Goal: Task Accomplishment & Management: Use online tool/utility

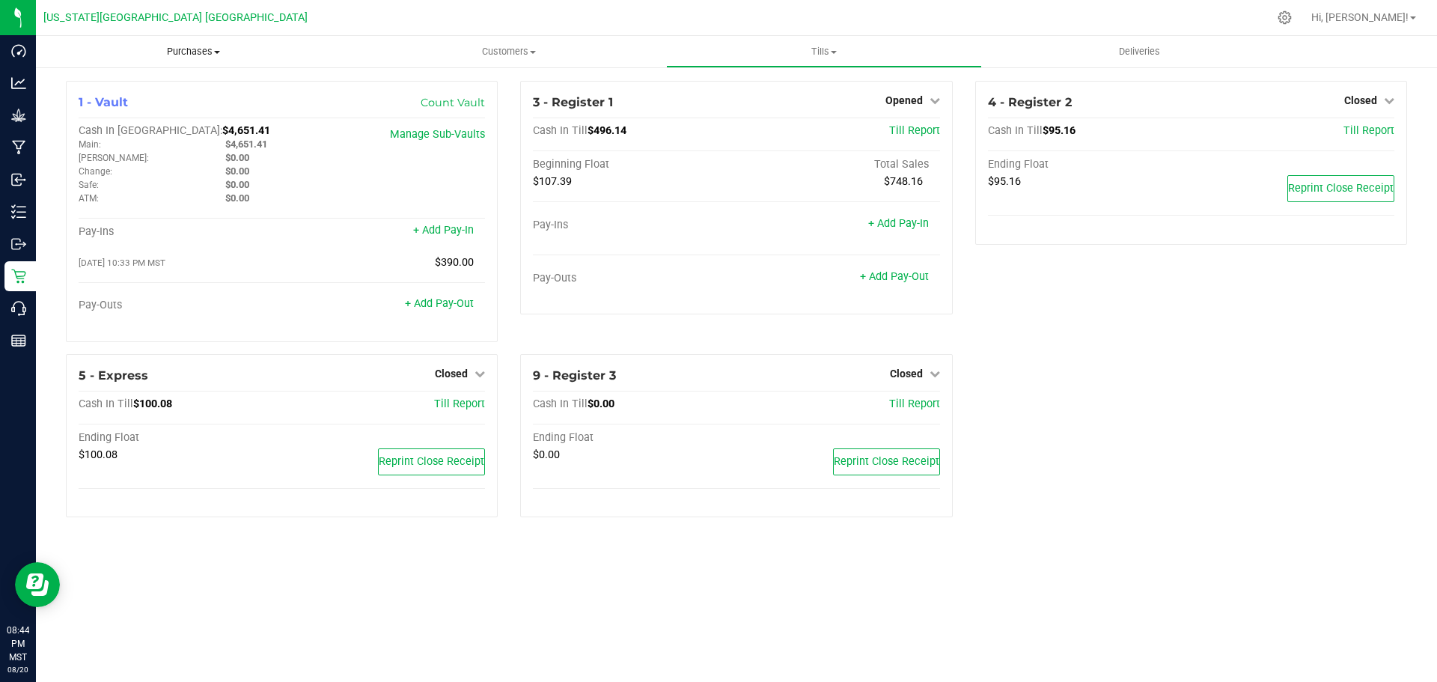
click at [179, 52] on span "Purchases" at bounding box center [193, 51] width 315 height 13
click at [112, 124] on span "All purchases" at bounding box center [89, 126] width 106 height 13
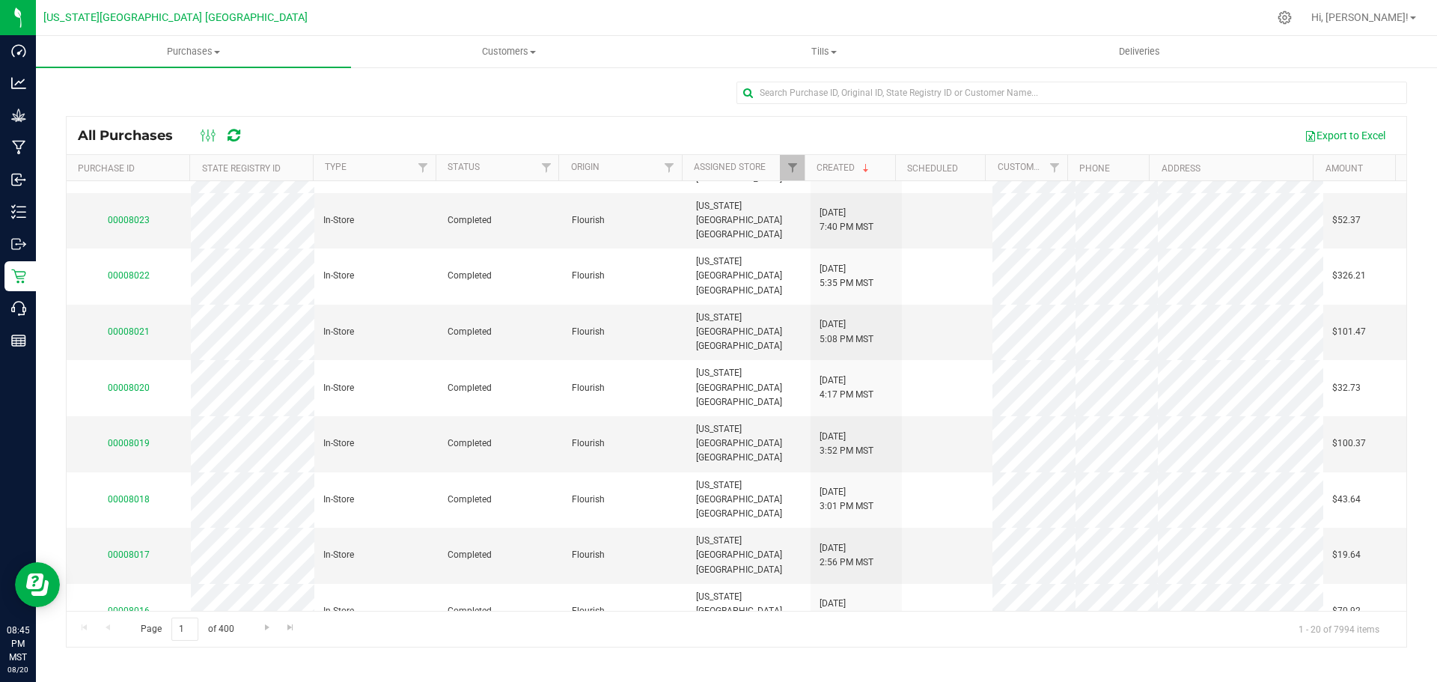
scroll to position [25, 0]
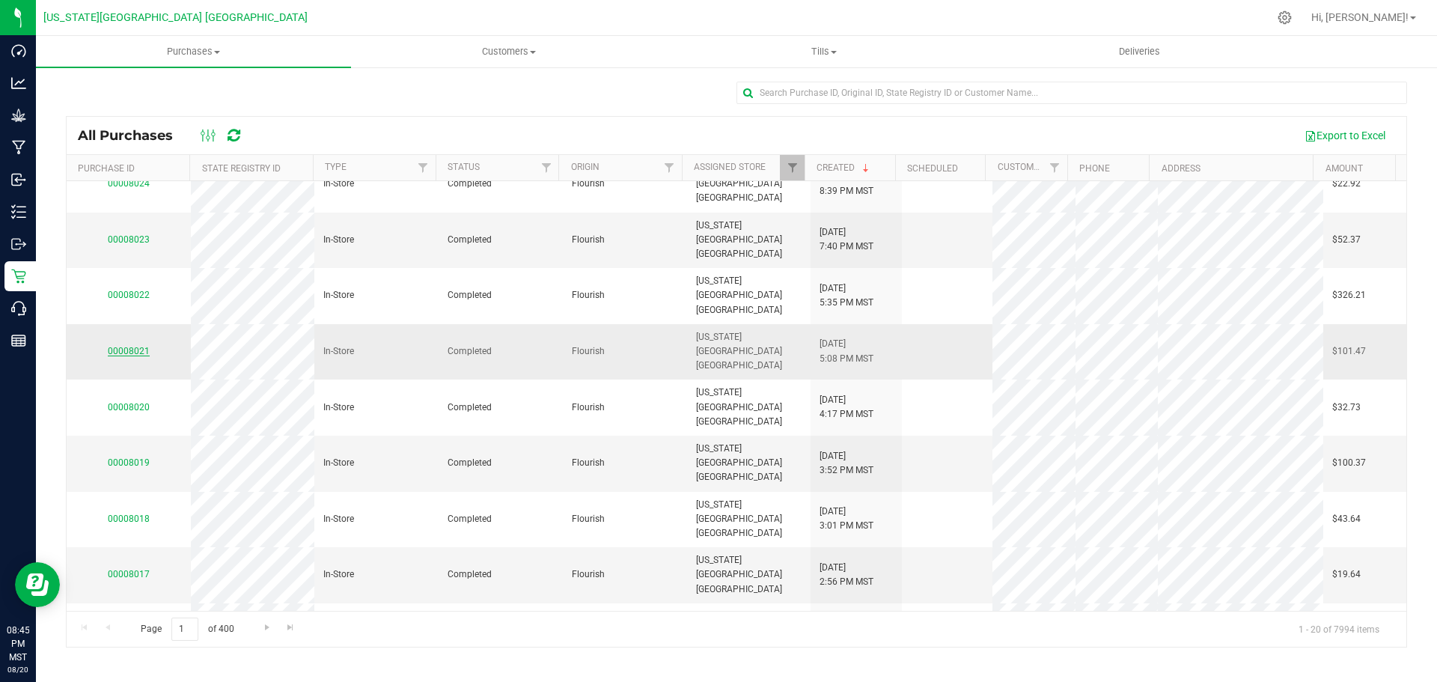
click at [131, 346] on link "00008021" at bounding box center [129, 351] width 42 height 10
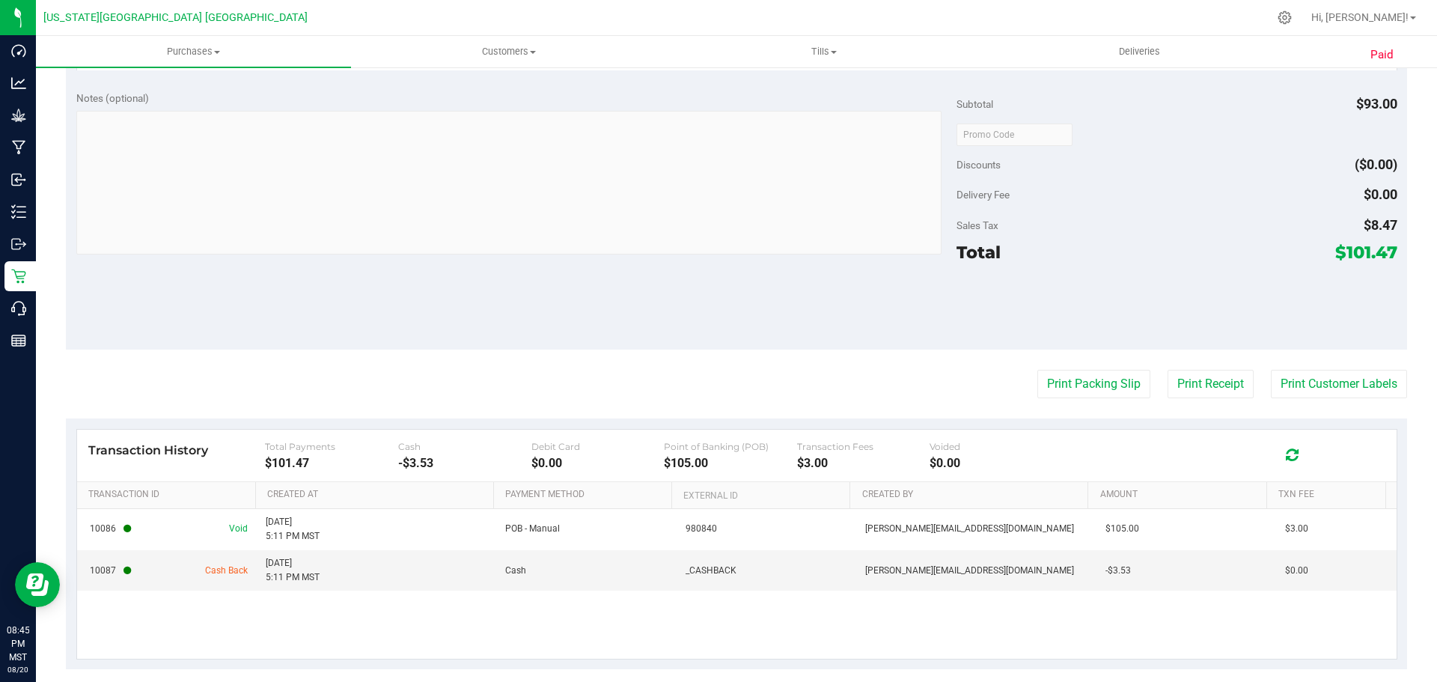
scroll to position [586, 0]
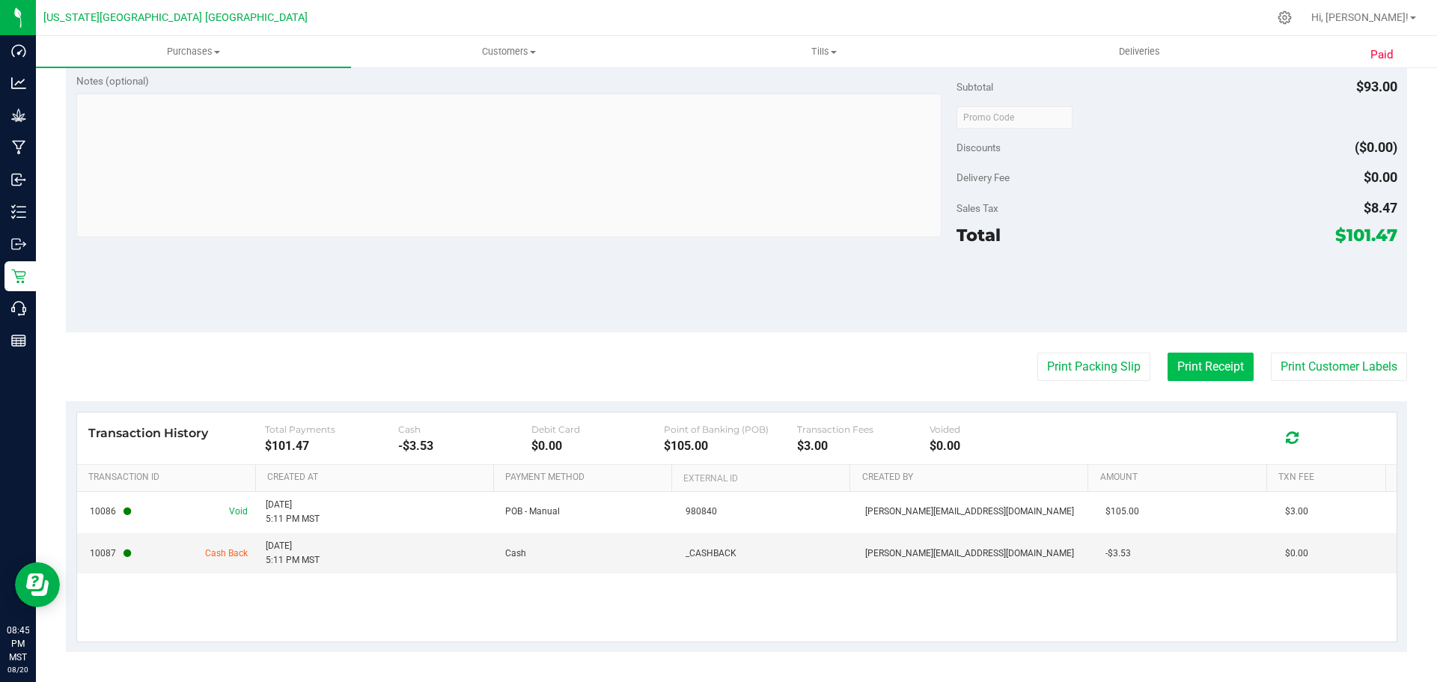
click at [1207, 363] on button "Print Receipt" at bounding box center [1211, 367] width 86 height 28
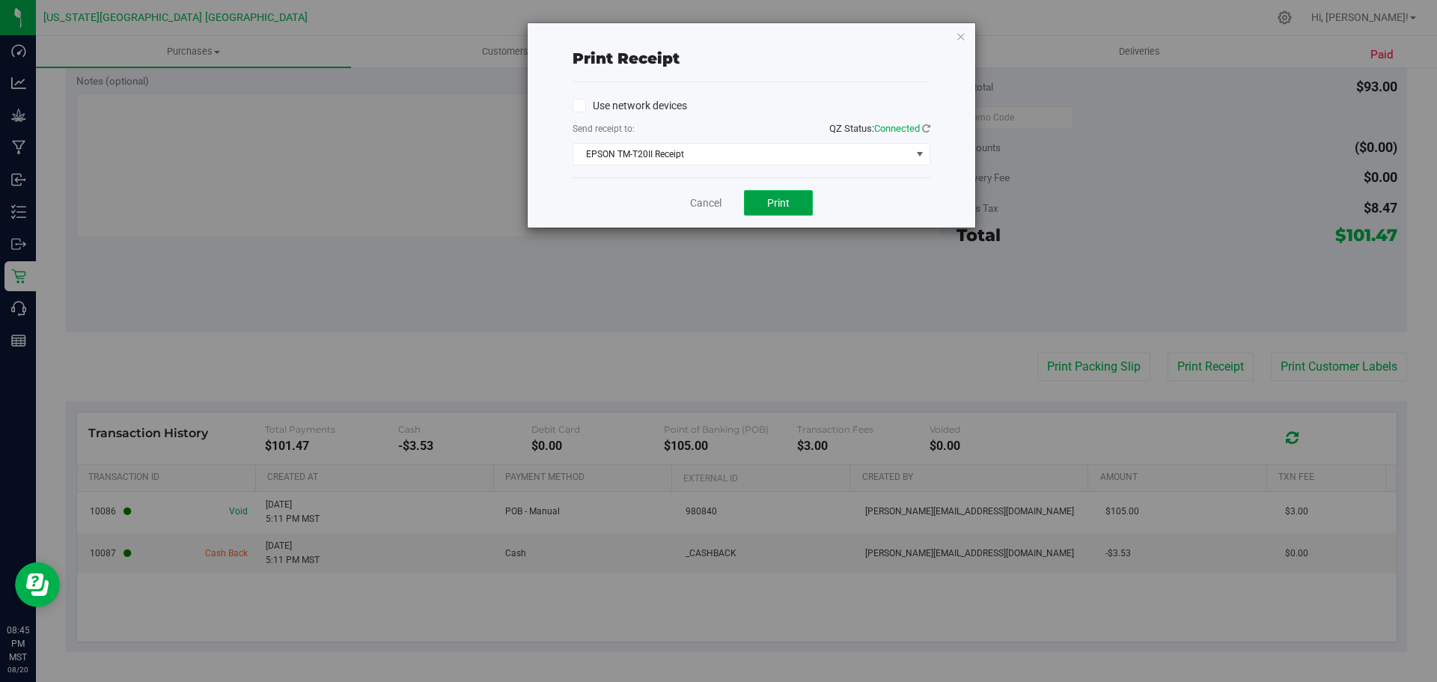
click at [770, 204] on span "Print" at bounding box center [778, 203] width 22 height 12
